Goal: Information Seeking & Learning: Compare options

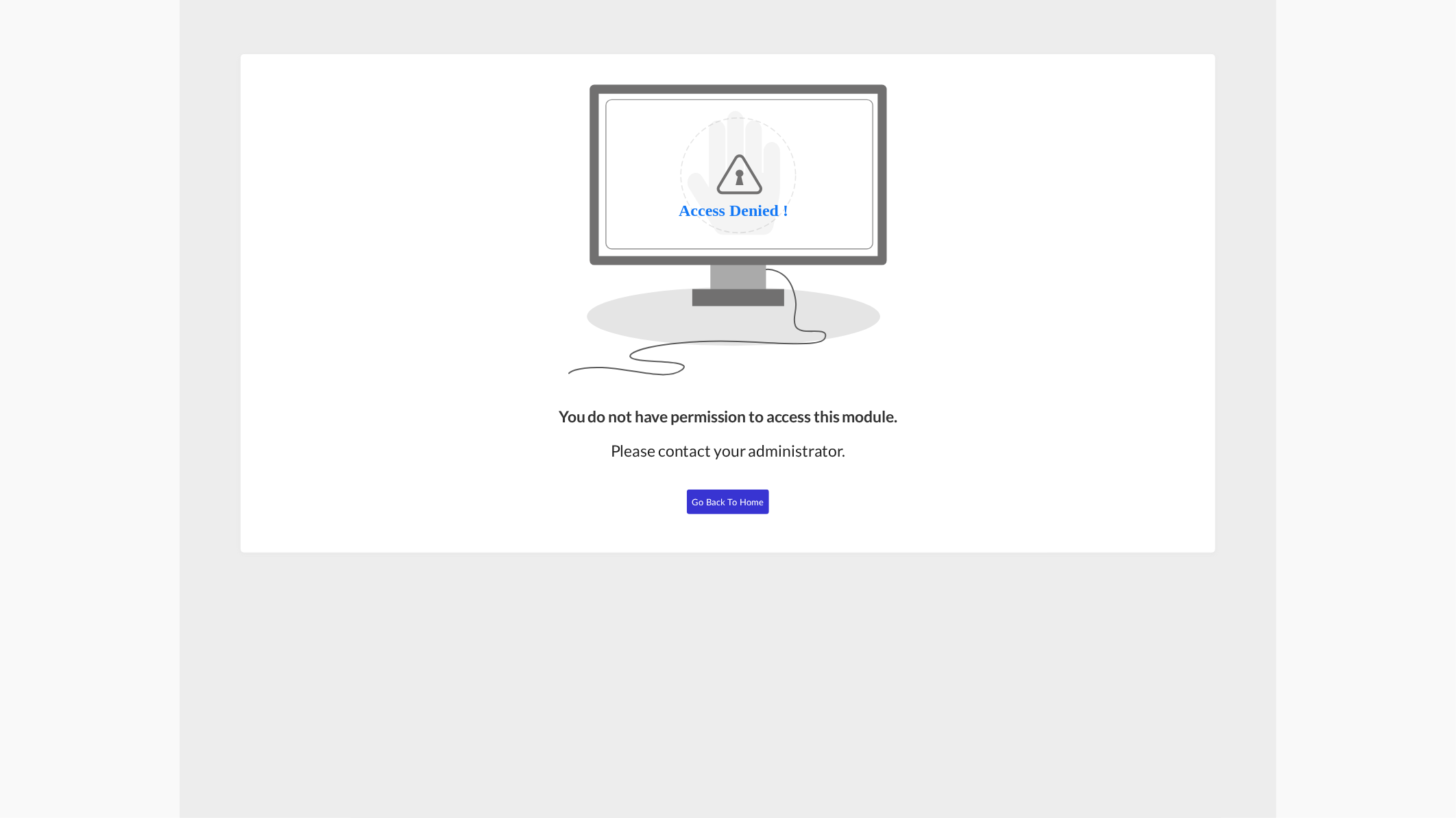
click at [741, 504] on span "Go Back to Home" at bounding box center [728, 502] width 72 height 11
